Goal: Transaction & Acquisition: Obtain resource

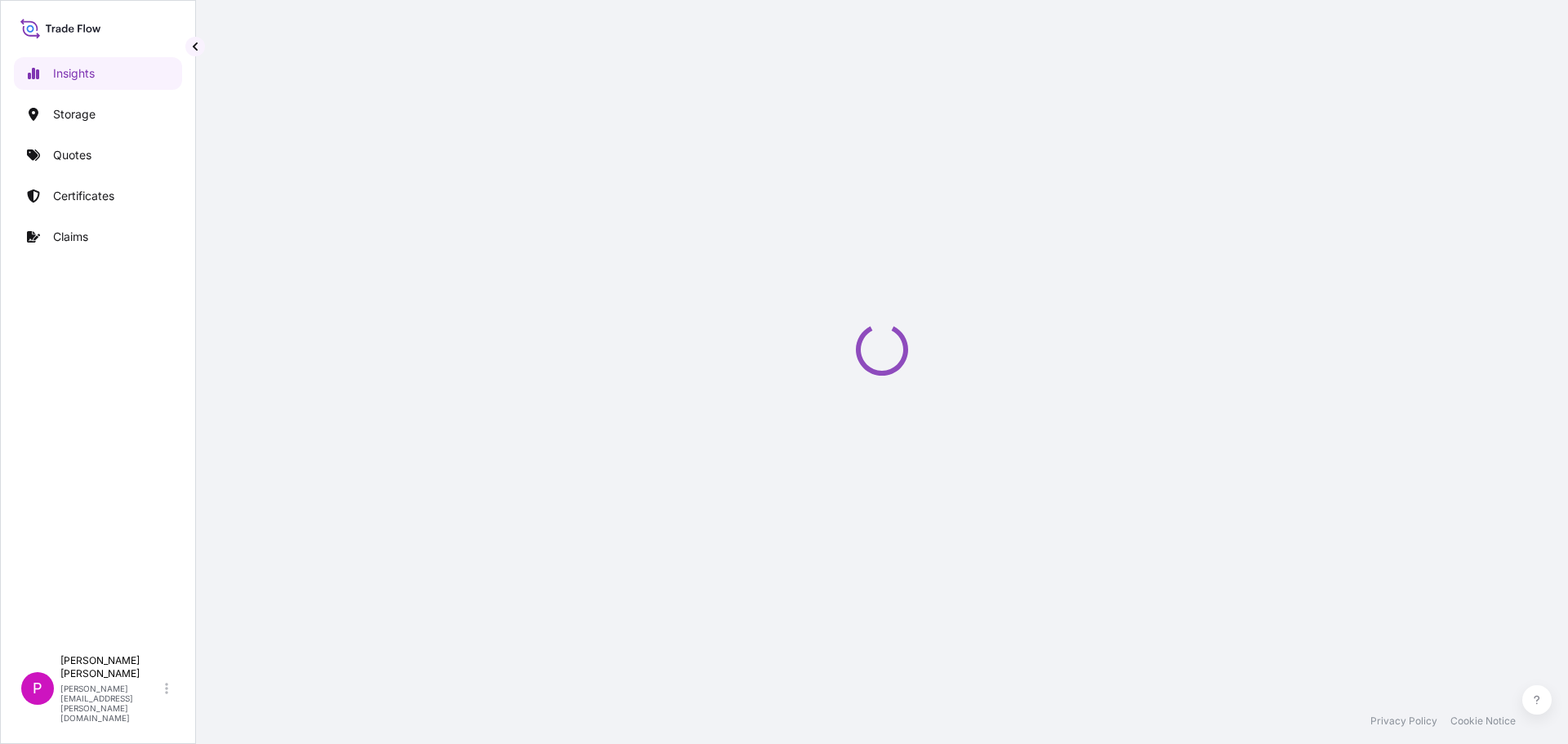
select select "2025"
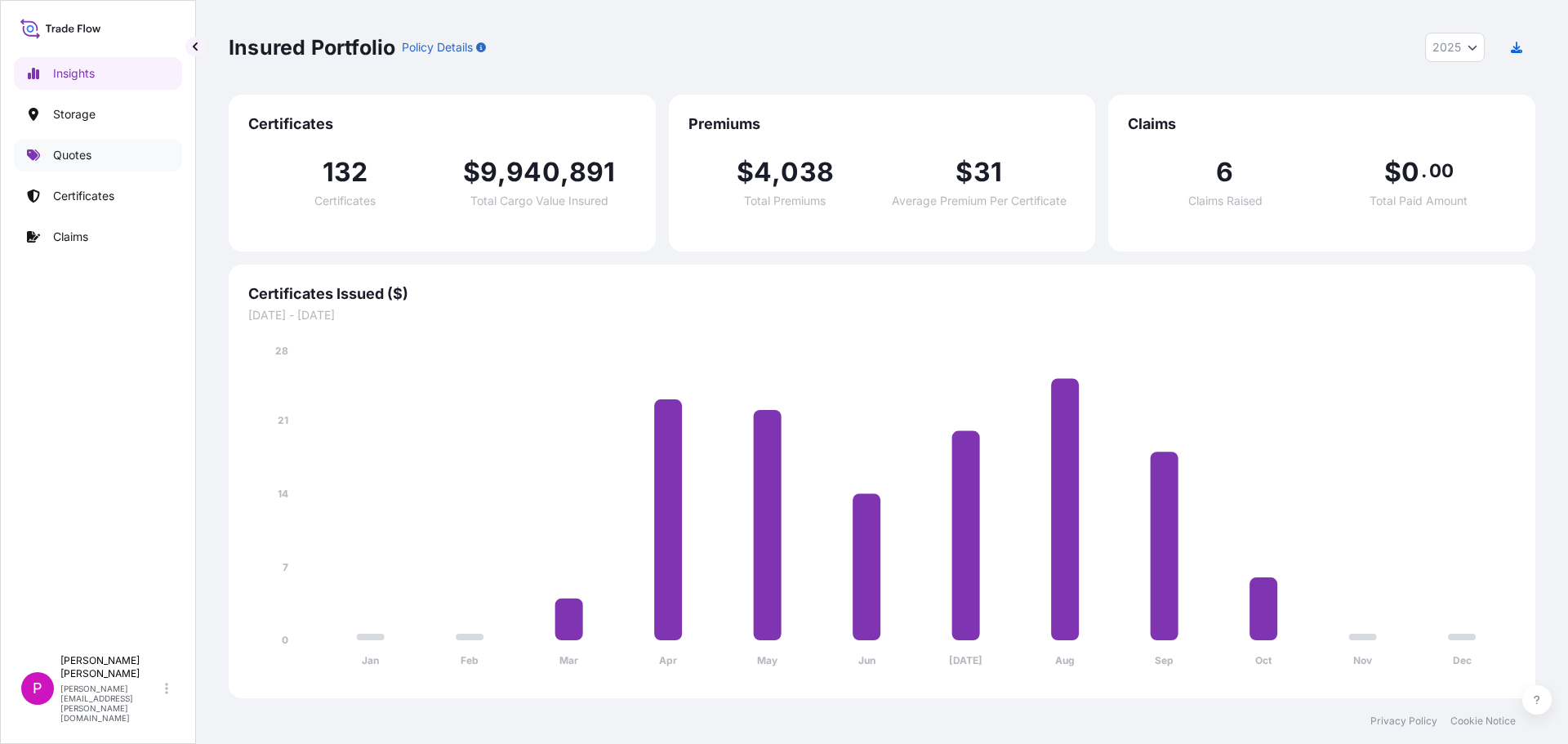
click at [59, 163] on link "Quotes" at bounding box center [98, 155] width 168 height 32
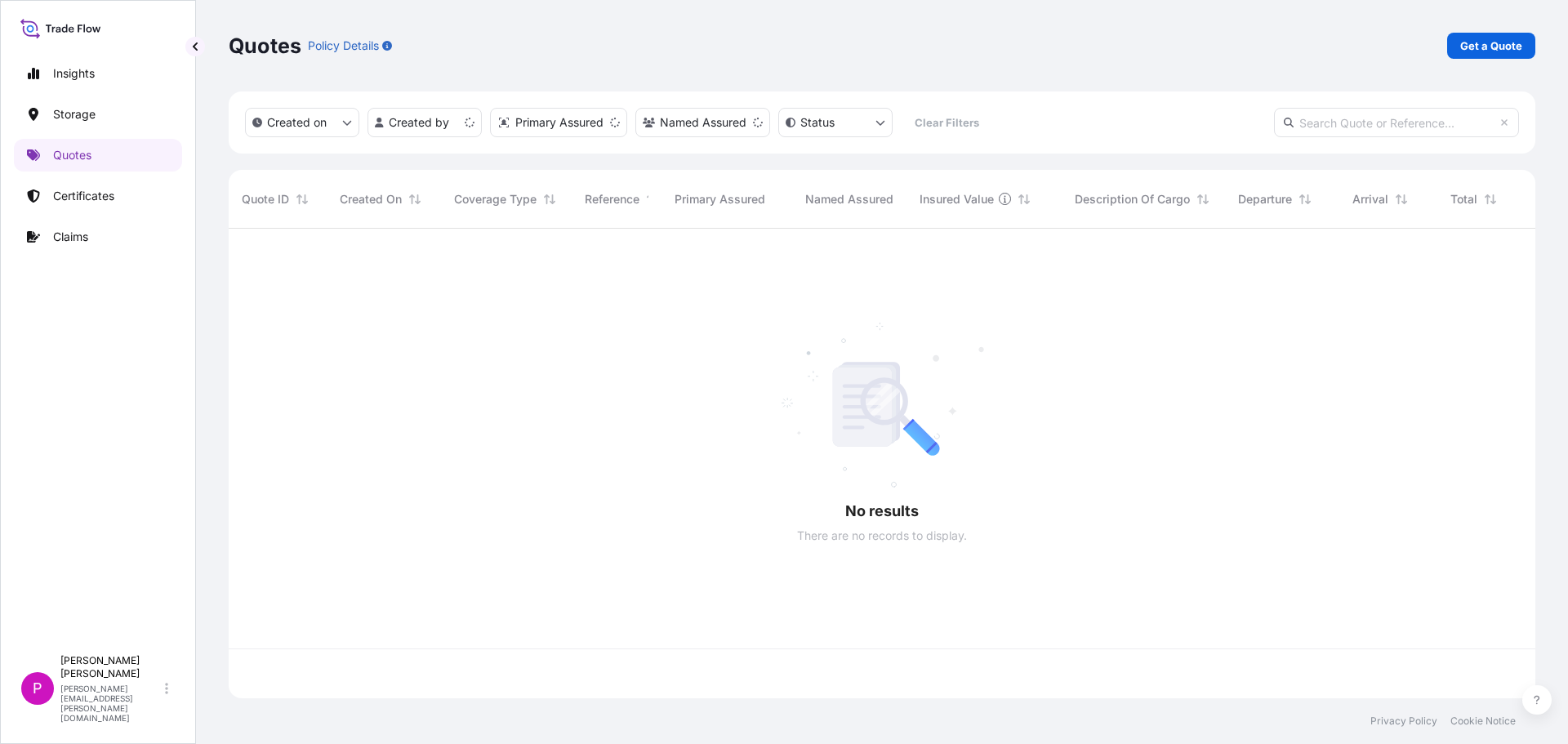
scroll to position [467, 1295]
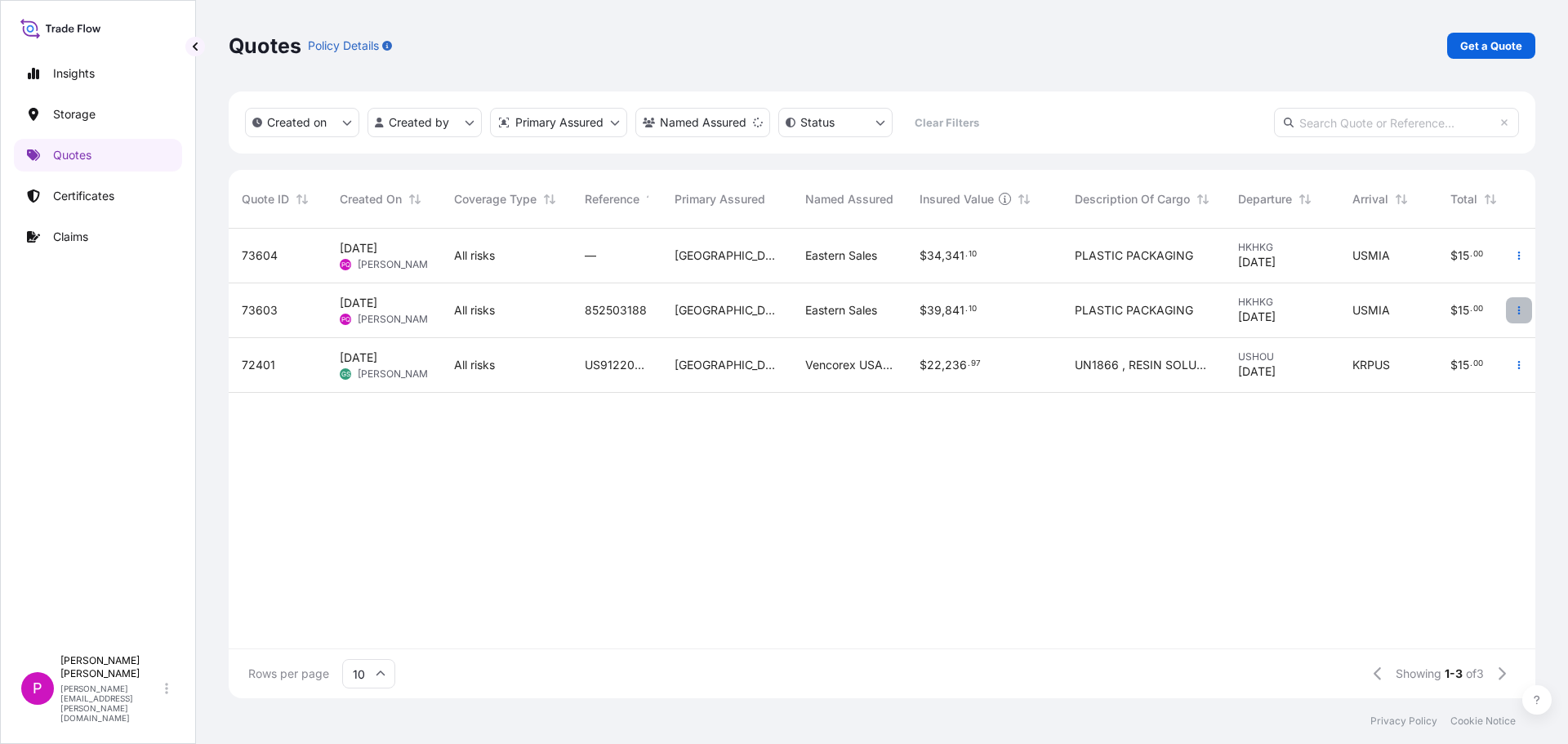
click at [1516, 312] on icon "button" at bounding box center [1520, 311] width 10 height 10
click at [404, 313] on span "[PERSON_NAME]" at bounding box center [397, 319] width 79 height 13
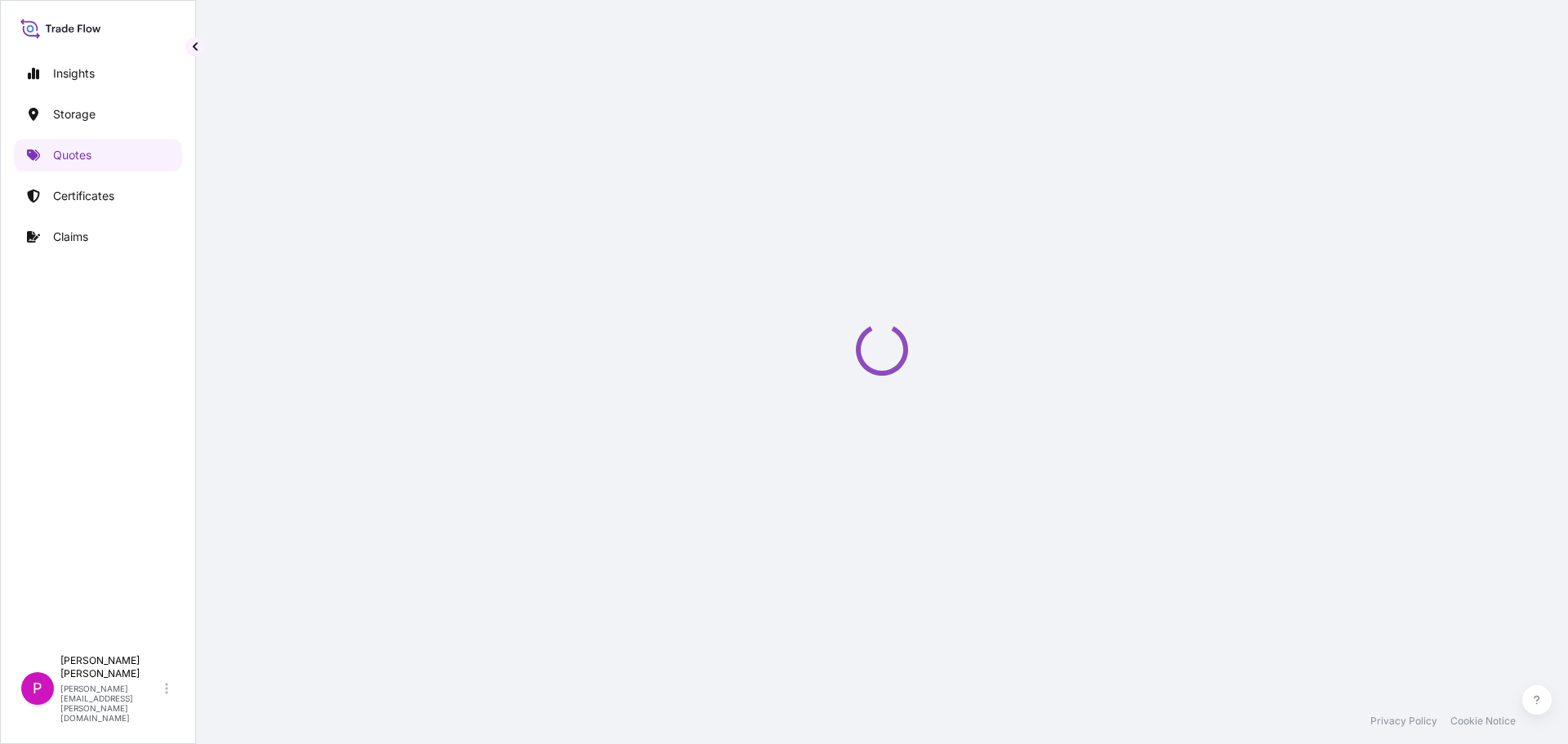
select select "Road / [GEOGRAPHIC_DATA]"
select select "Air"
select select "Road / [GEOGRAPHIC_DATA]"
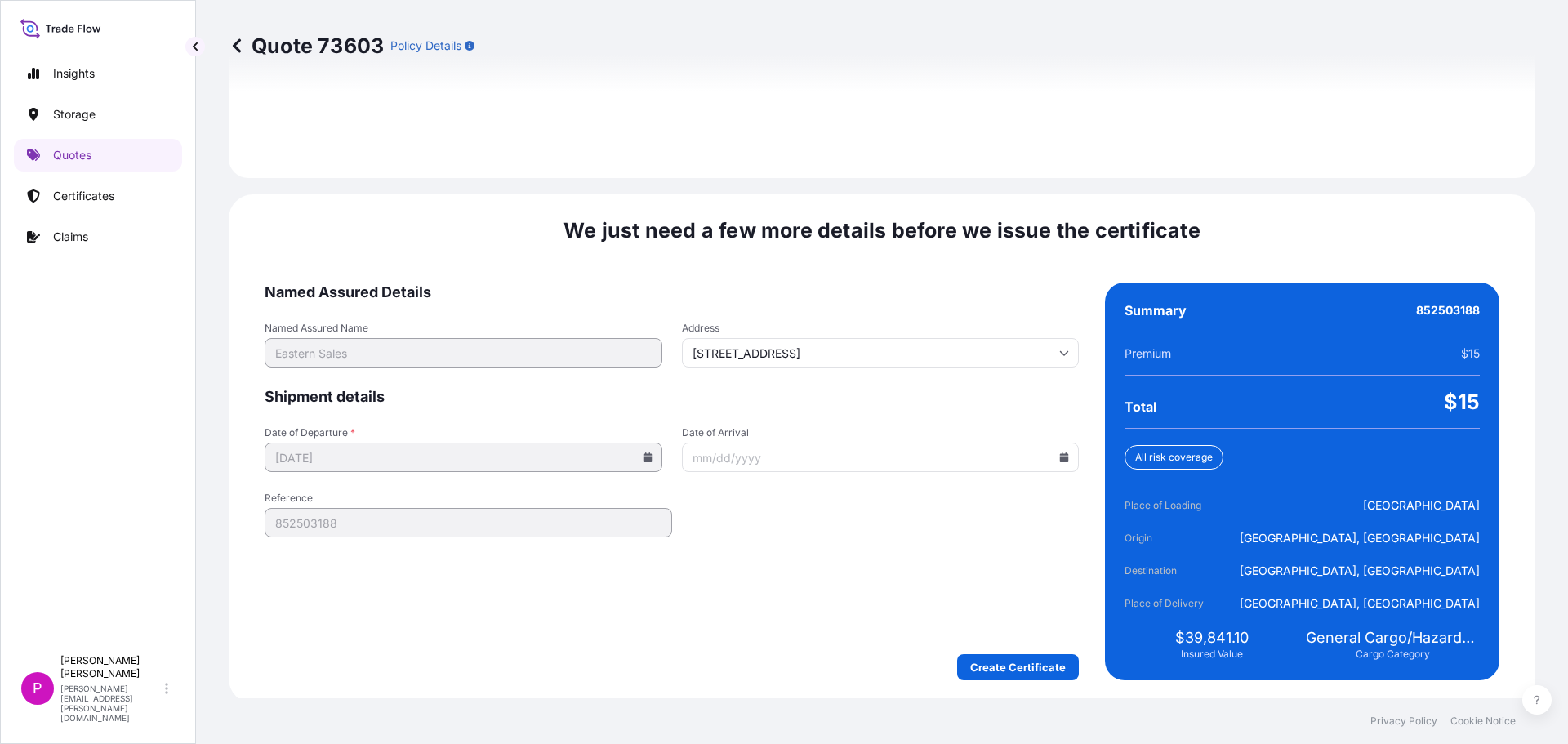
scroll to position [2434, 0]
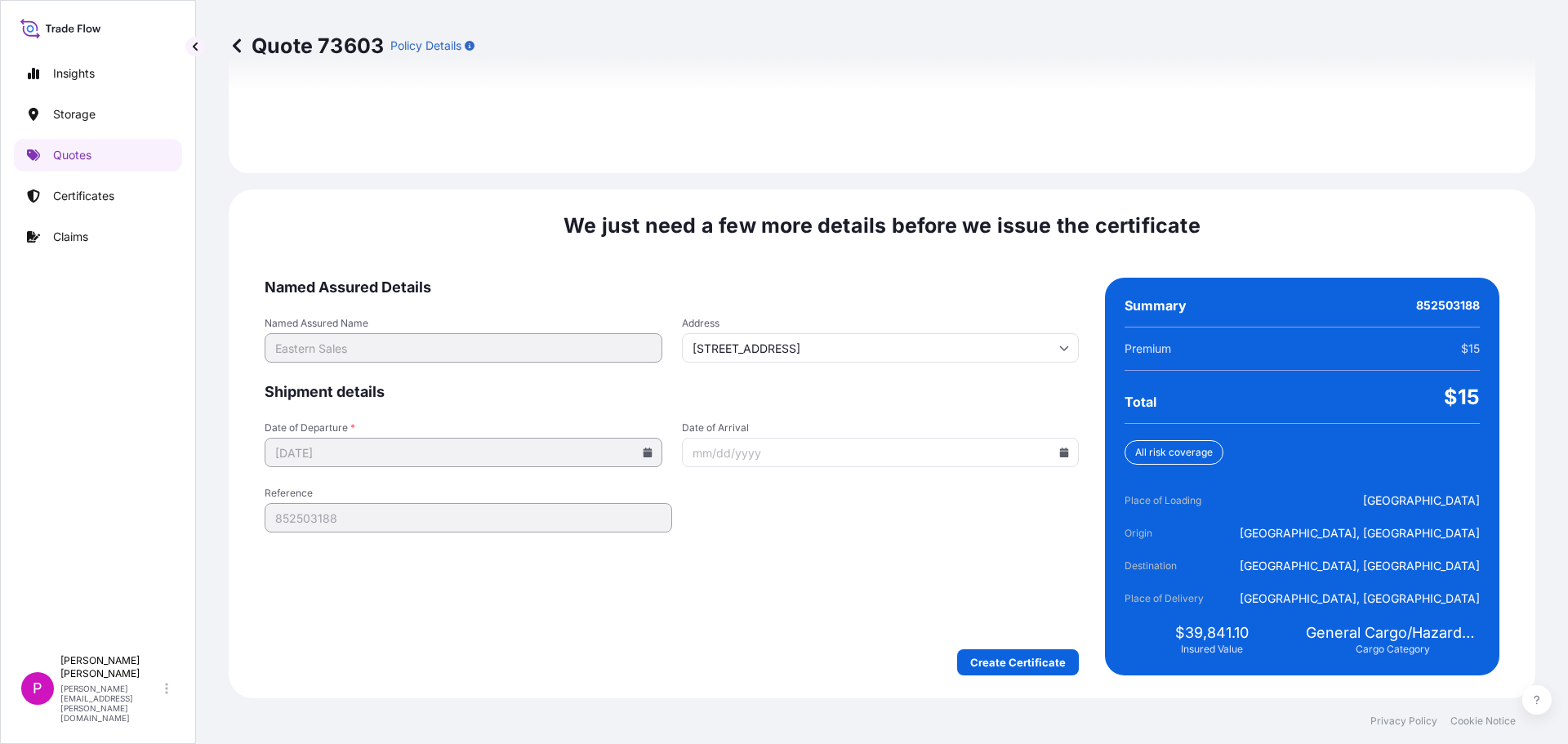
click at [1065, 463] on input "Date of Arrival" at bounding box center [881, 452] width 397 height 29
click at [1061, 453] on icon at bounding box center [1065, 452] width 9 height 10
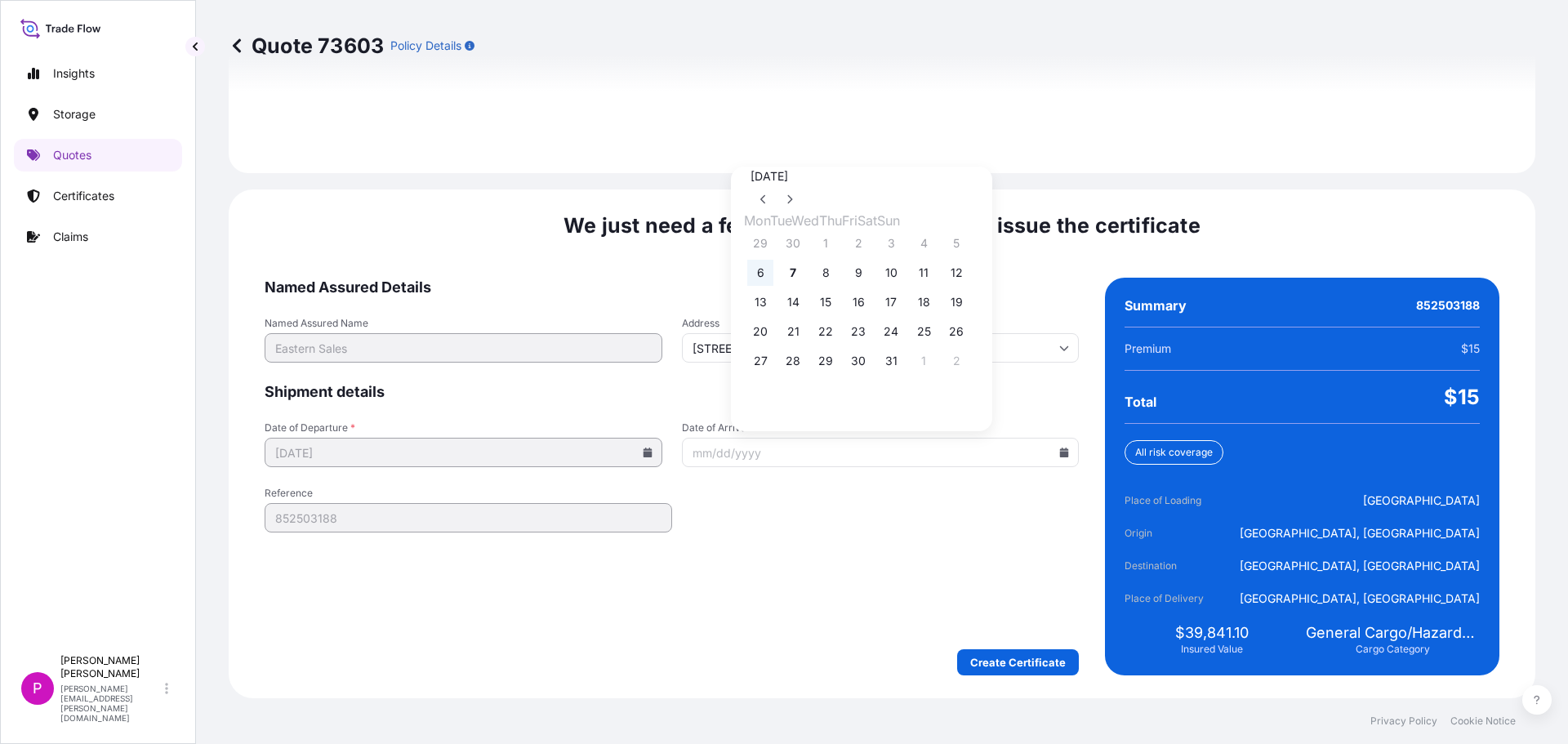
click at [767, 274] on button "6" at bounding box center [760, 272] width 26 height 26
type input "[DATE]"
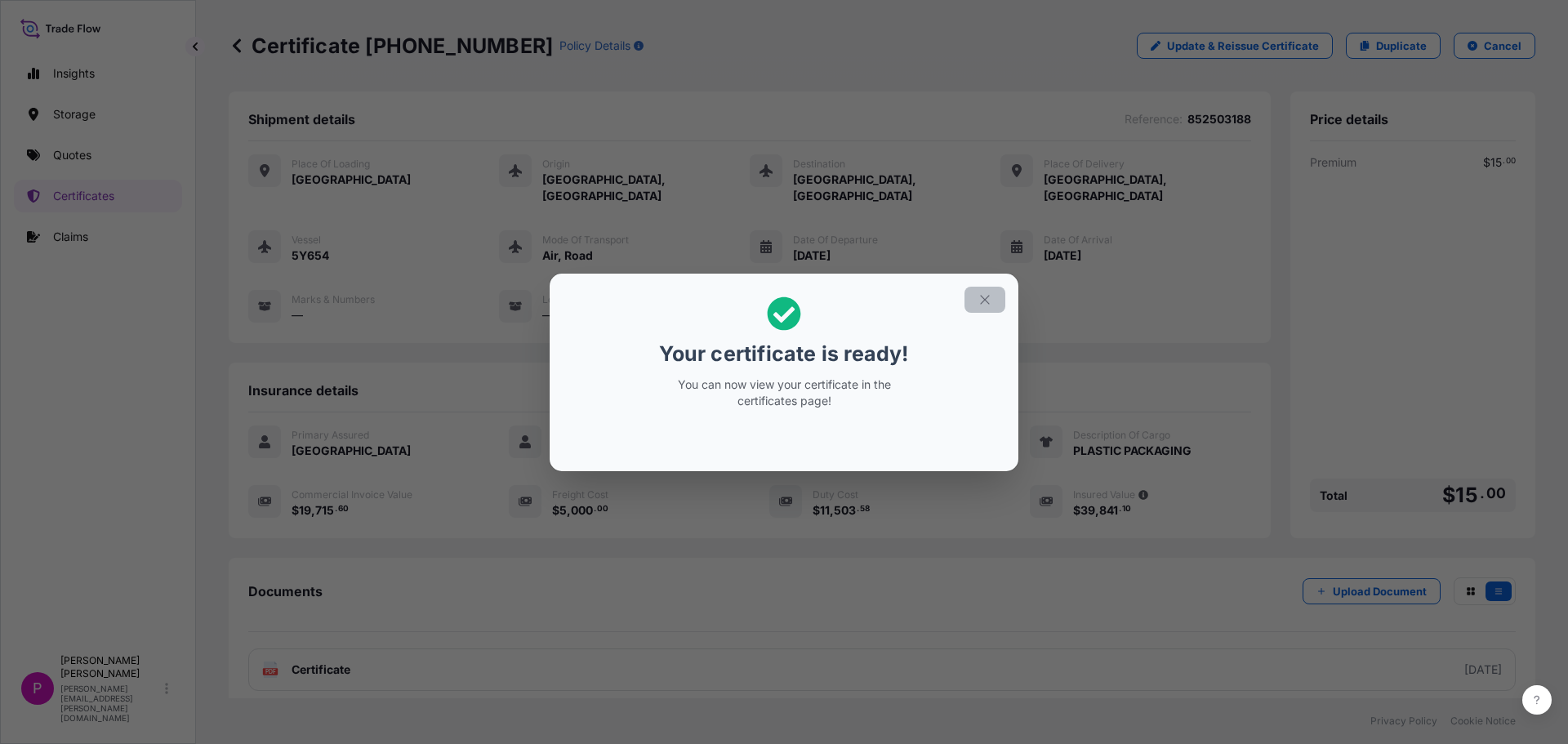
click at [987, 302] on icon "button" at bounding box center [984, 299] width 9 height 9
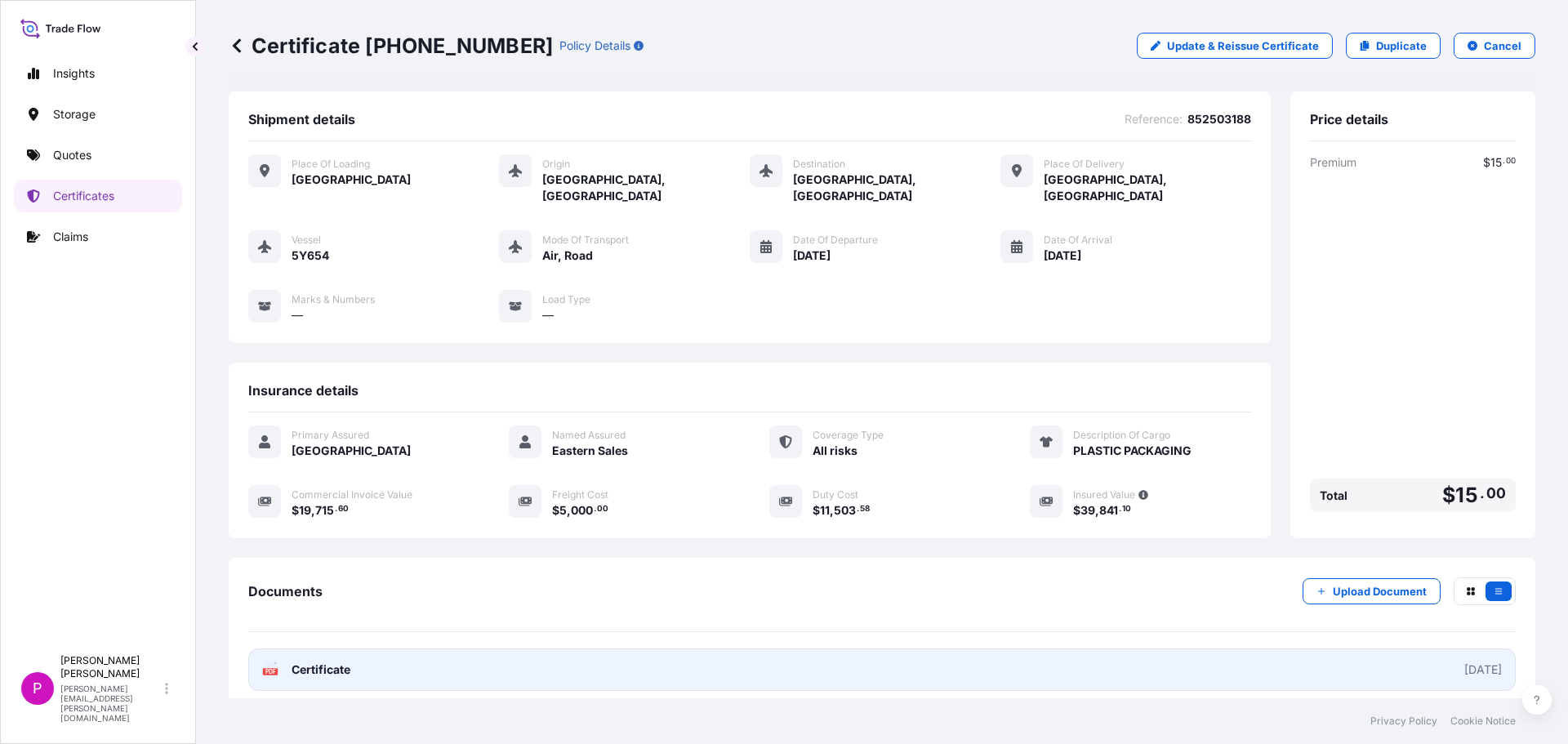
click at [317, 662] on span "Certificate" at bounding box center [321, 670] width 59 height 17
